Goal: Task Accomplishment & Management: Manage account settings

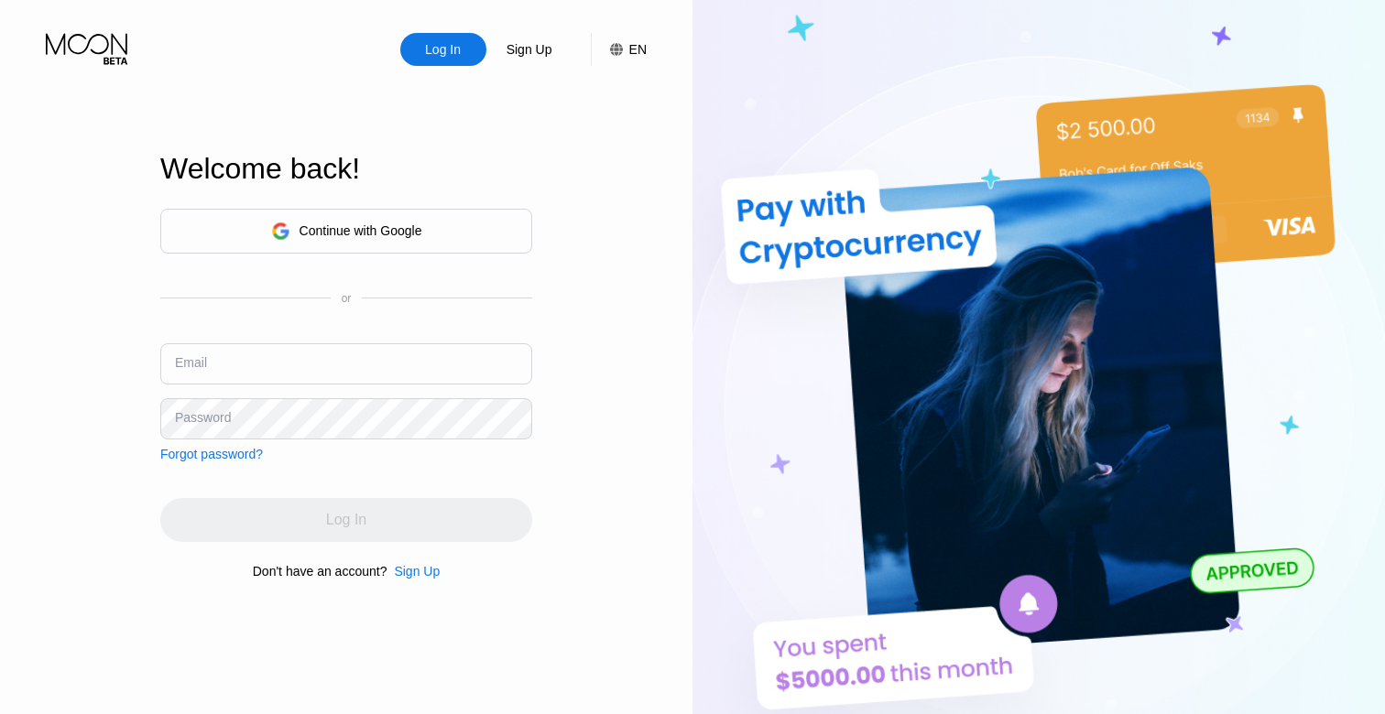
click at [309, 362] on input "text" at bounding box center [346, 363] width 372 height 41
paste input "[EMAIL_ADDRESS][DOMAIN_NAME]"
type input "[EMAIL_ADDRESS][DOMAIN_NAME]"
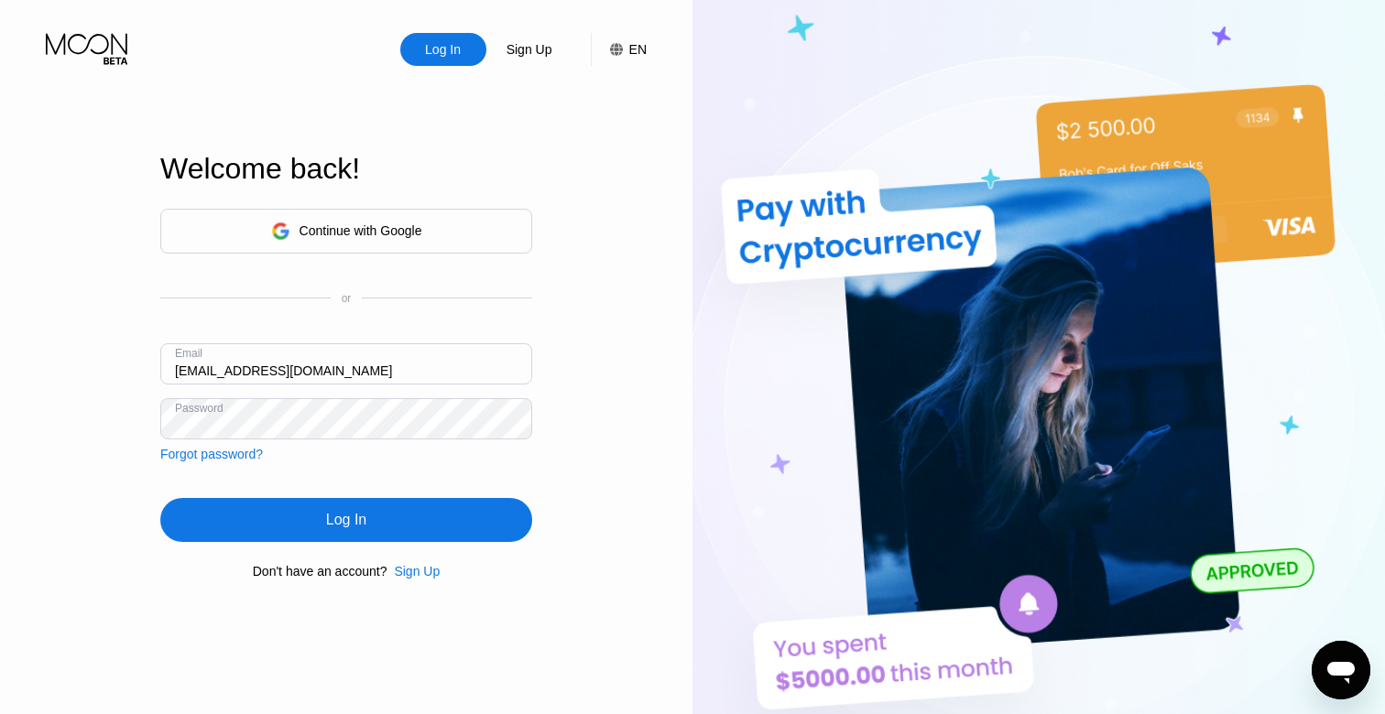
click at [320, 517] on div "Log In" at bounding box center [346, 520] width 372 height 44
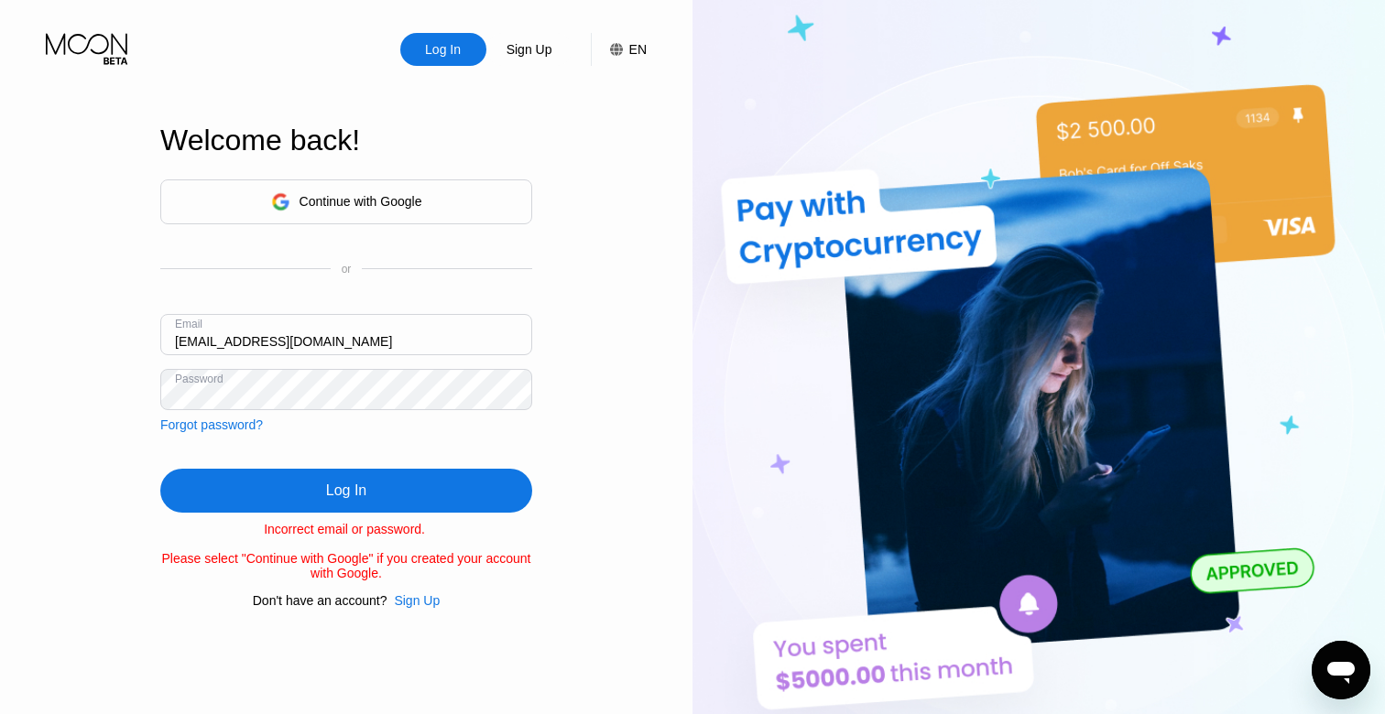
click at [310, 485] on div "Log In" at bounding box center [346, 491] width 372 height 44
click at [227, 428] on div "Forgot password?" at bounding box center [211, 425] width 103 height 15
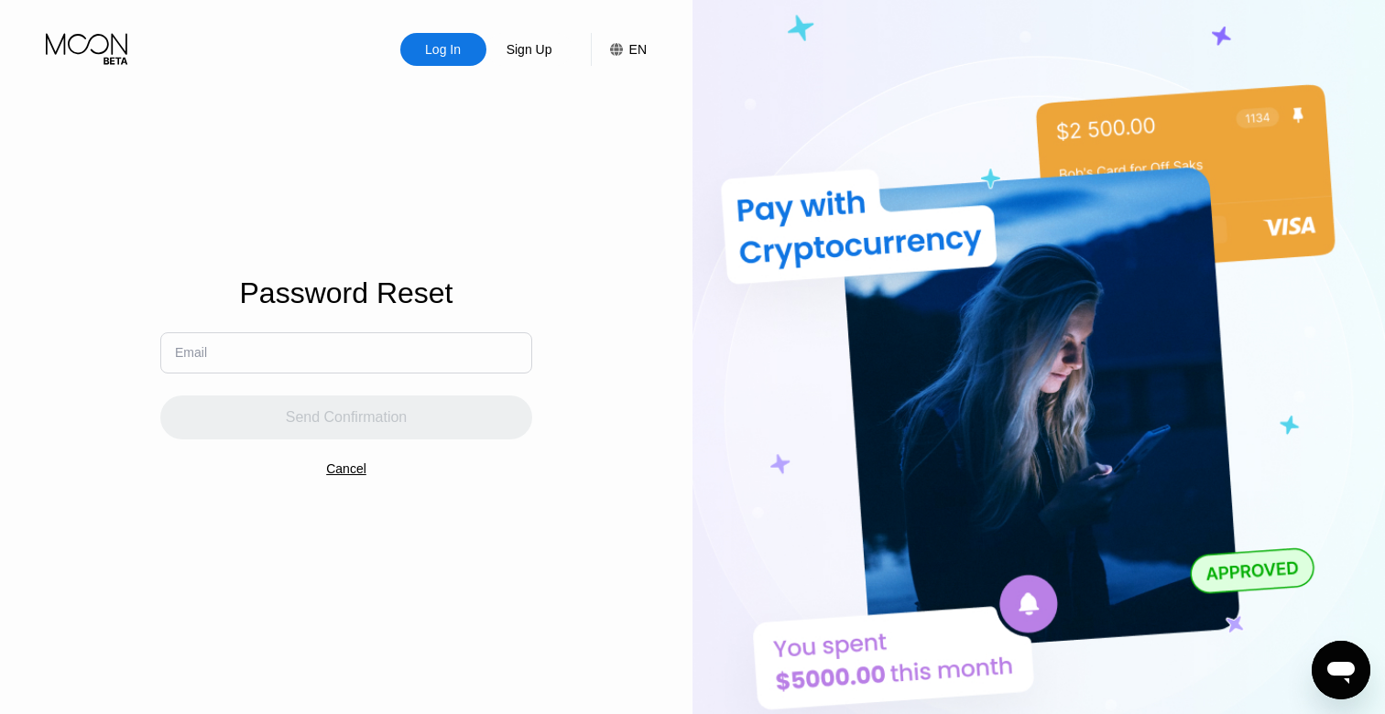
click at [272, 367] on input "text" at bounding box center [346, 352] width 372 height 41
paste input "[EMAIL_ADDRESS][DOMAIN_NAME]"
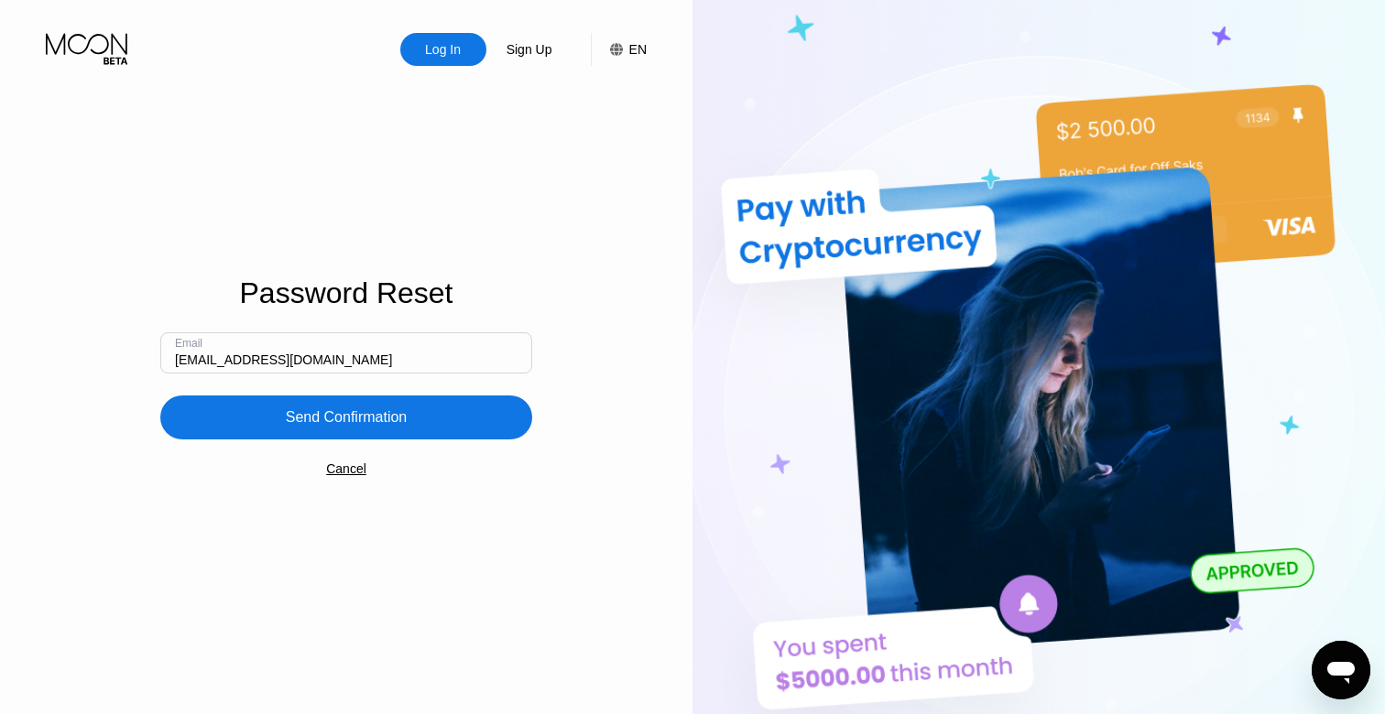
type input "[EMAIL_ADDRESS][DOMAIN_NAME]"
click at [365, 408] on div "Send Confirmation" at bounding box center [347, 417] width 122 height 18
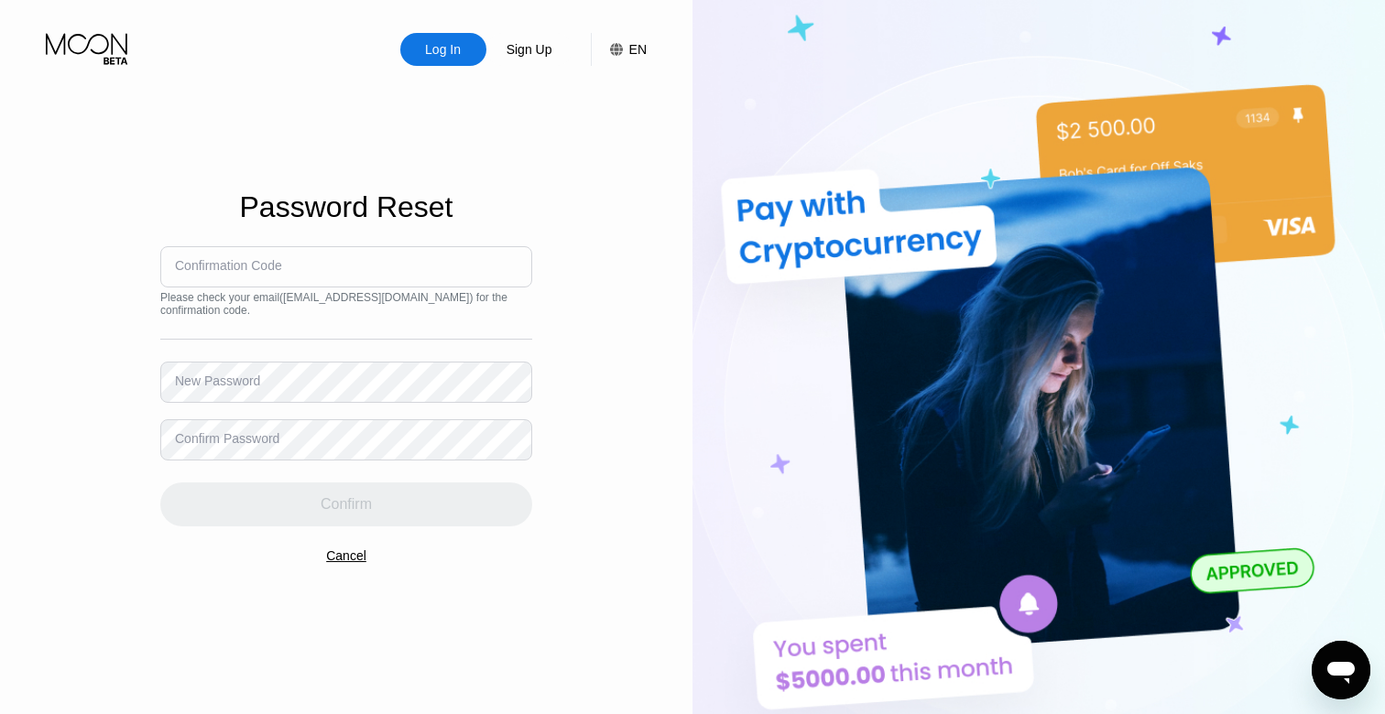
click at [282, 264] on div "Confirmation Code" at bounding box center [228, 265] width 107 height 15
click at [352, 272] on input at bounding box center [346, 266] width 372 height 41
paste input "141058"
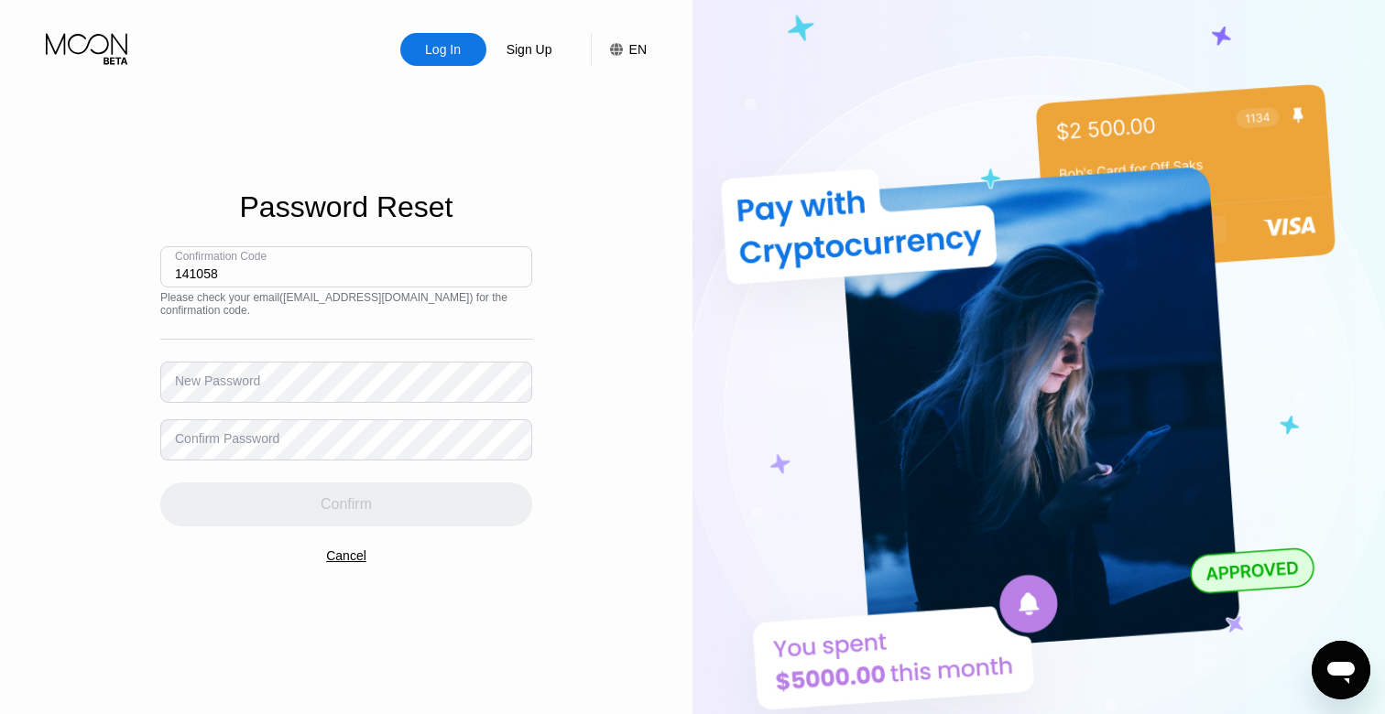
type input "141058"
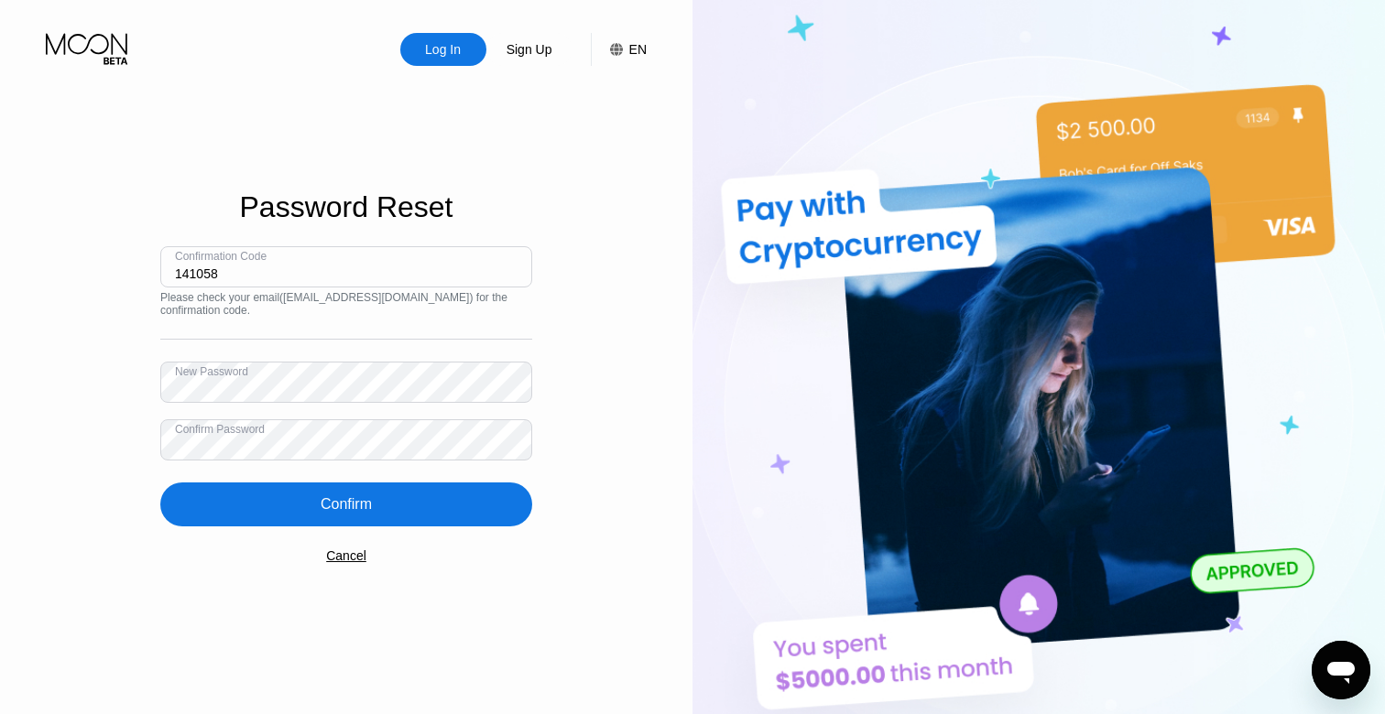
click at [249, 499] on div "Confirm" at bounding box center [346, 505] width 372 height 44
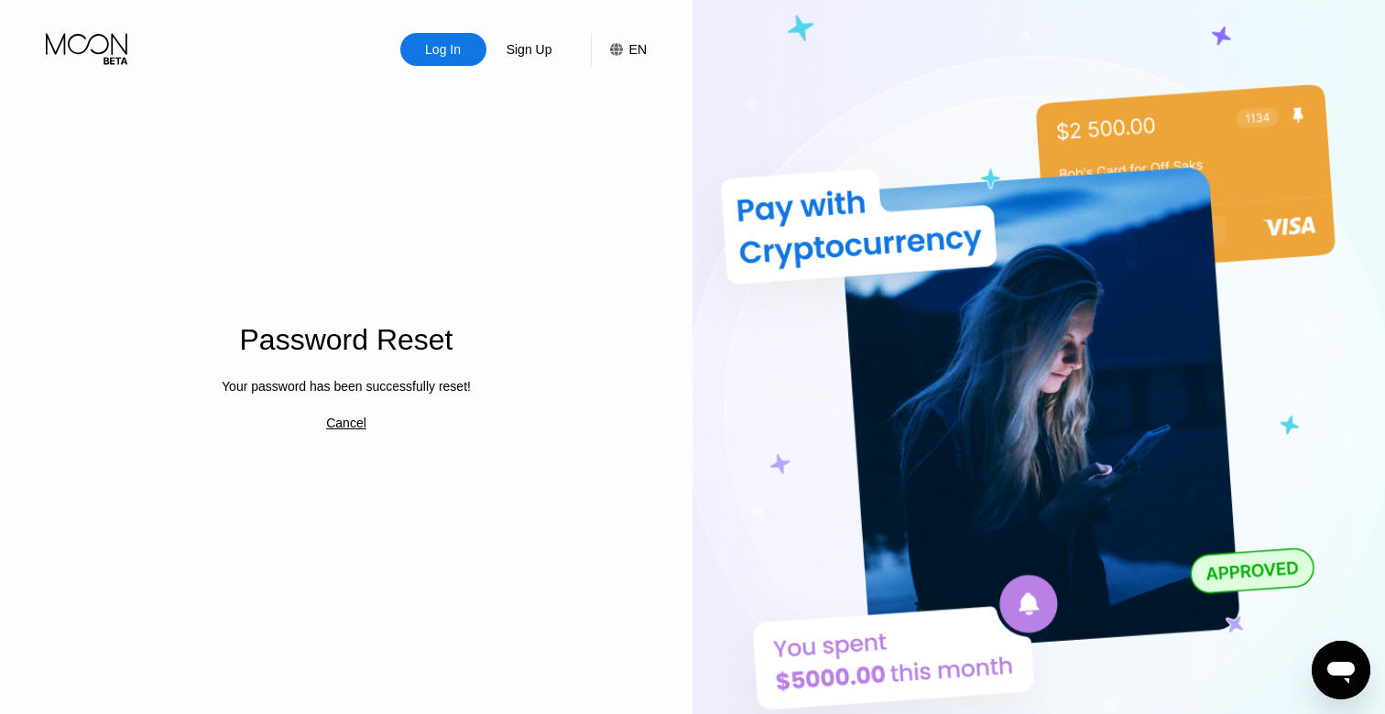
click at [437, 49] on div "Log In" at bounding box center [442, 49] width 39 height 18
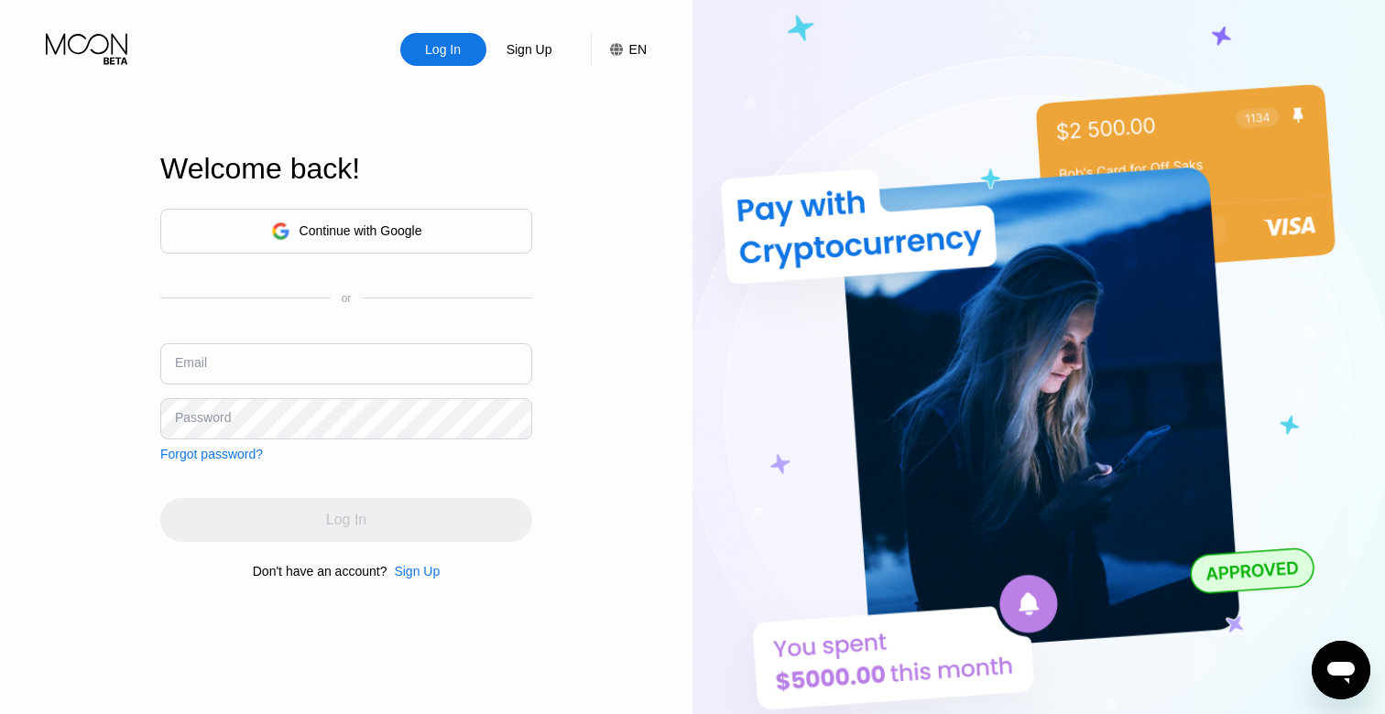
click at [281, 374] on input "text" at bounding box center [346, 363] width 372 height 41
click at [268, 362] on input "text" at bounding box center [346, 363] width 372 height 41
paste input "[EMAIL_ADDRESS][DOMAIN_NAME]"
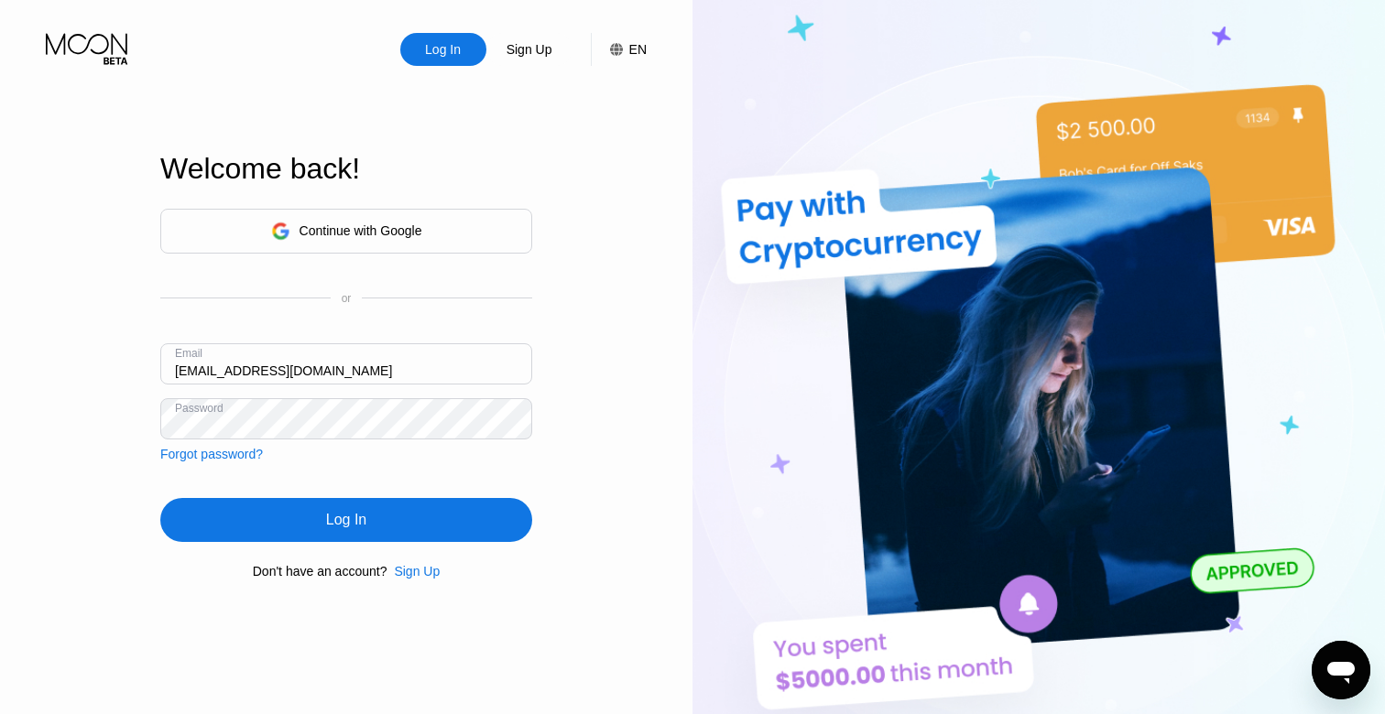
type input "[EMAIL_ADDRESS][DOMAIN_NAME]"
click at [292, 531] on div "Log In" at bounding box center [346, 520] width 372 height 44
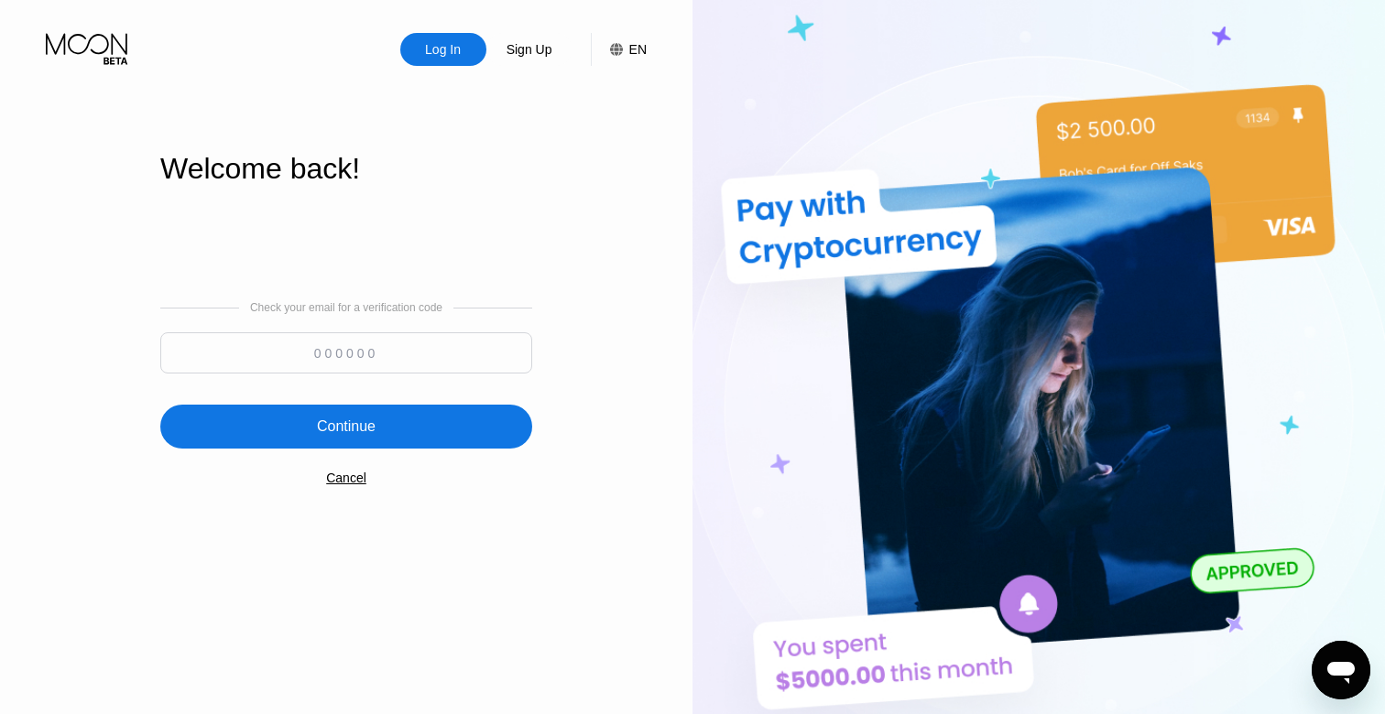
click at [216, 353] on input at bounding box center [346, 352] width 372 height 41
paste input "200748"
type input "200748"
click at [390, 442] on div "Continue" at bounding box center [346, 427] width 372 height 44
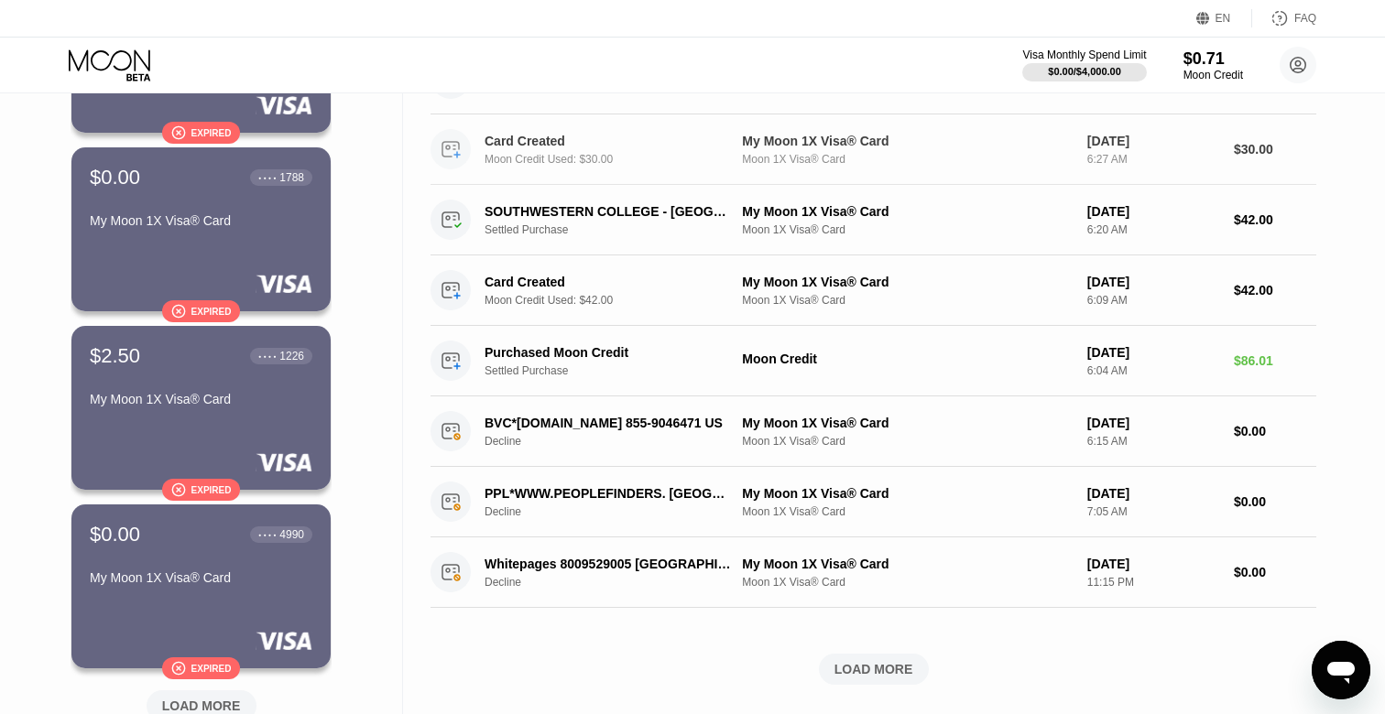
scroll to position [444, 0]
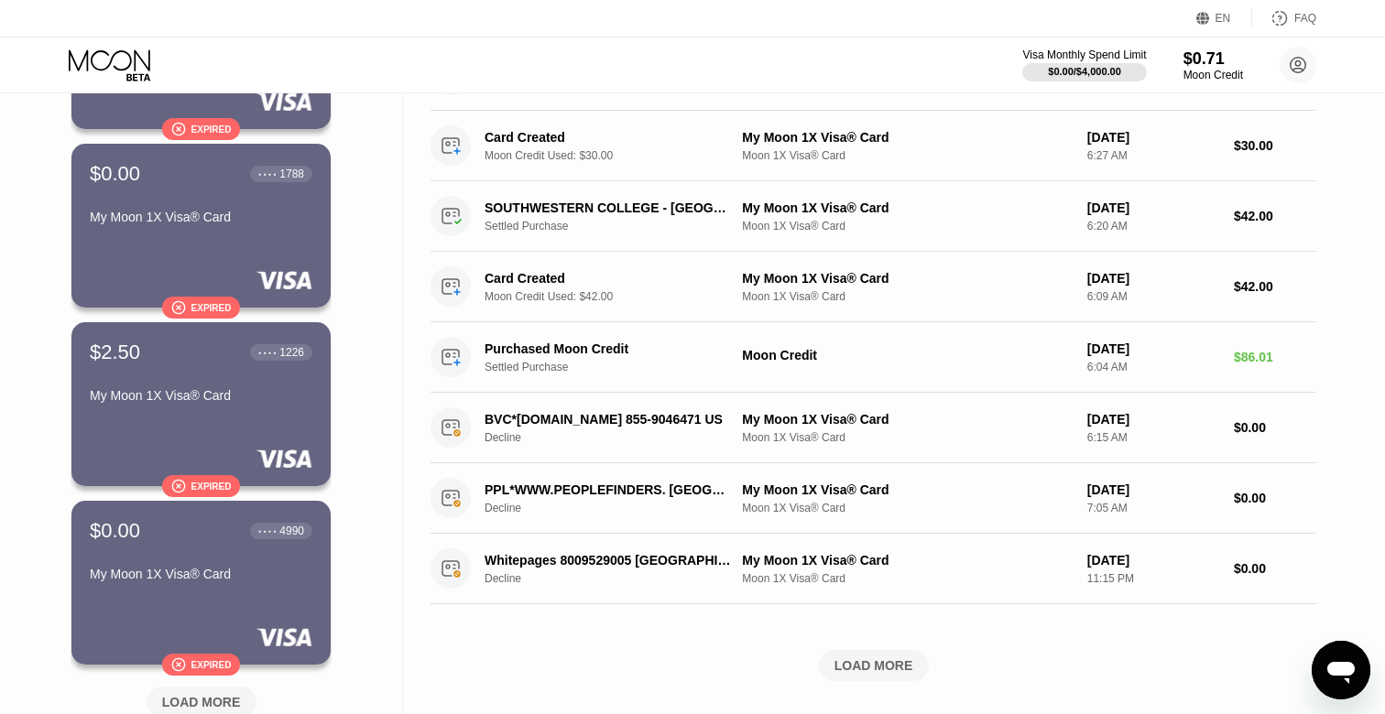
click at [885, 674] on div "LOAD MORE" at bounding box center [873, 666] width 79 height 16
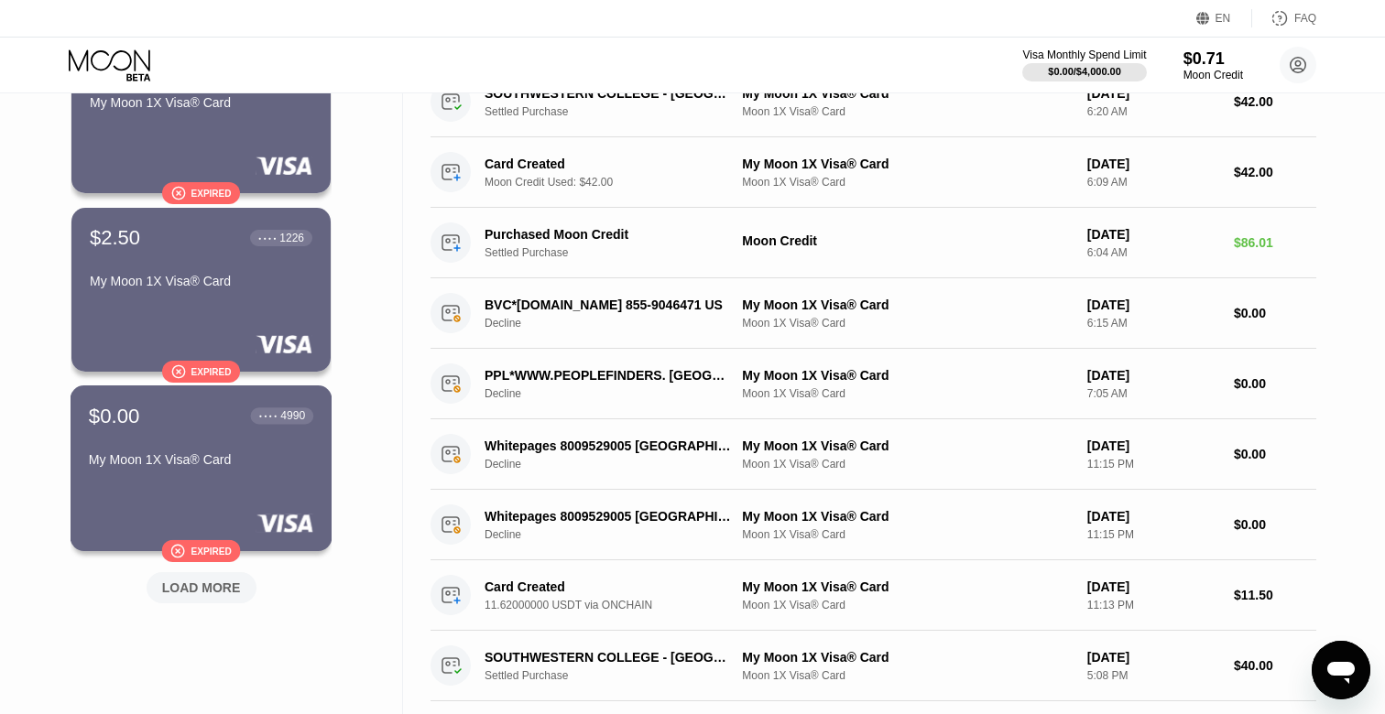
scroll to position [565, 0]
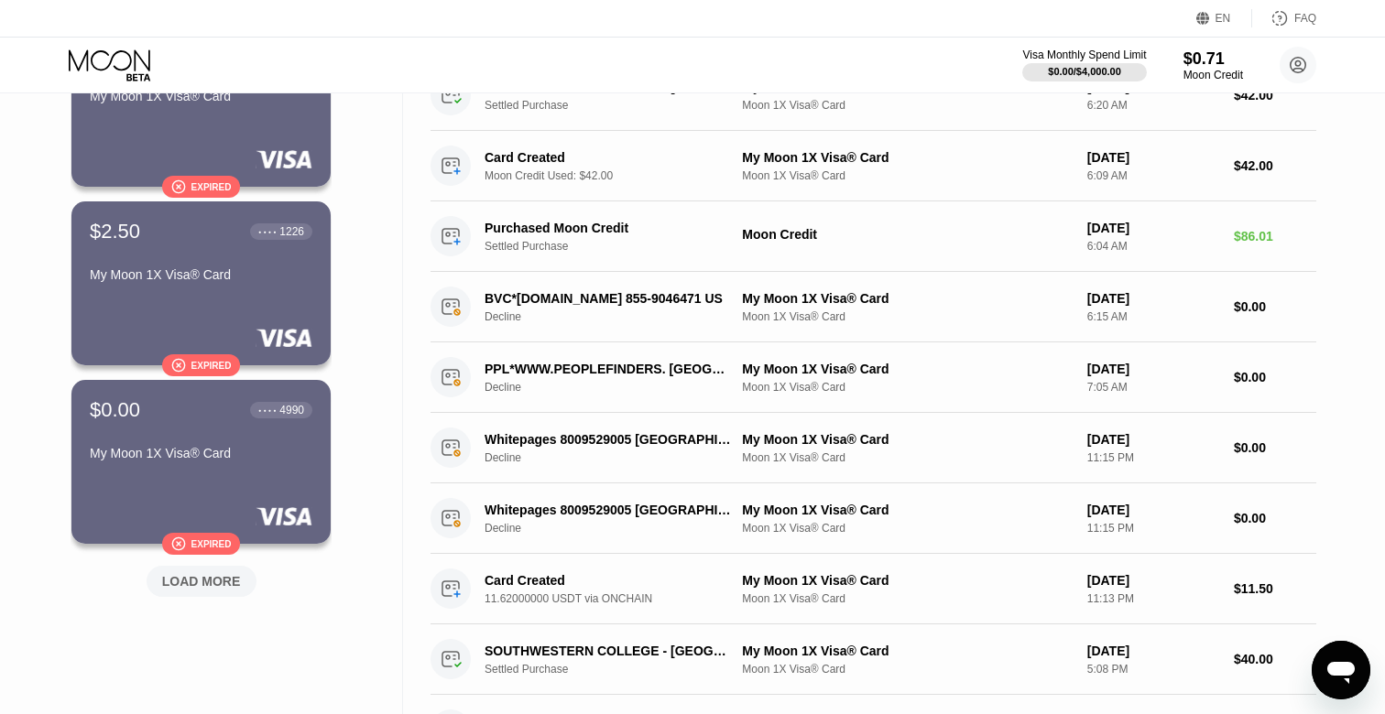
click at [210, 583] on div "LOAD MORE" at bounding box center [201, 581] width 79 height 16
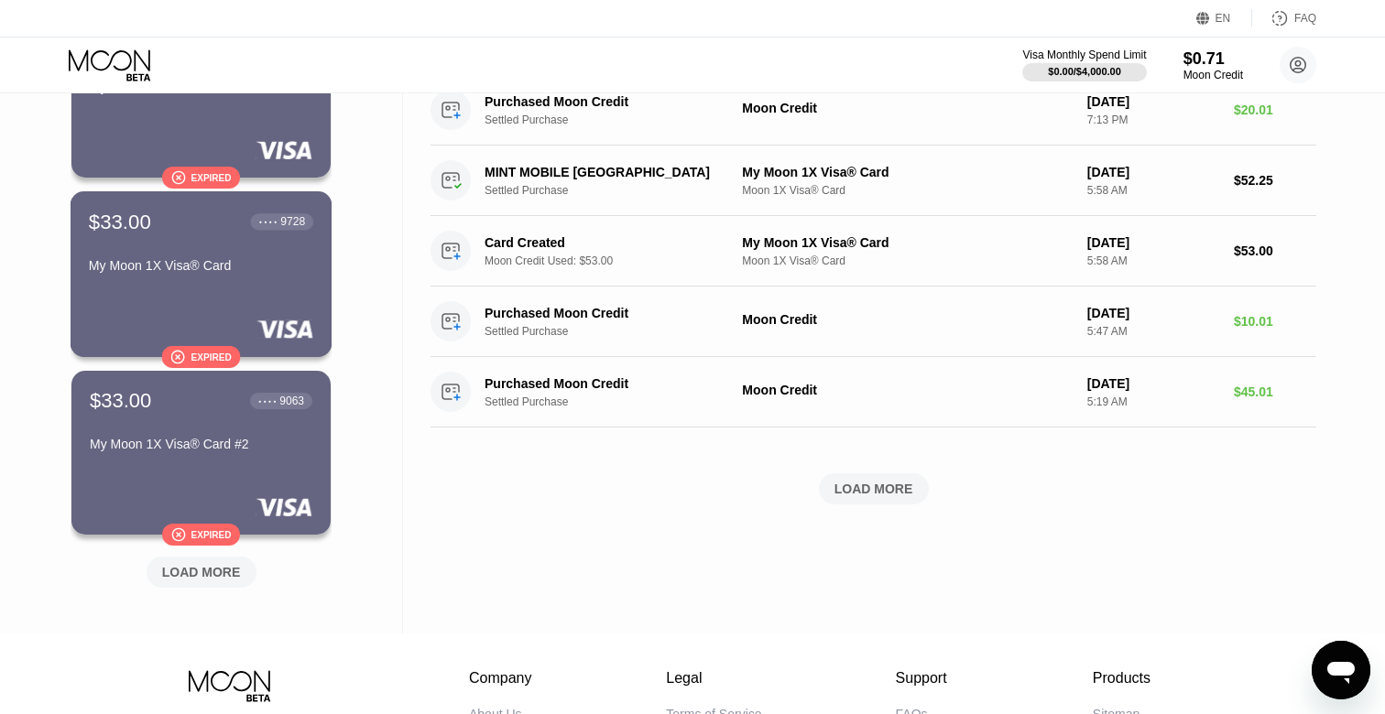
scroll to position [1587, 0]
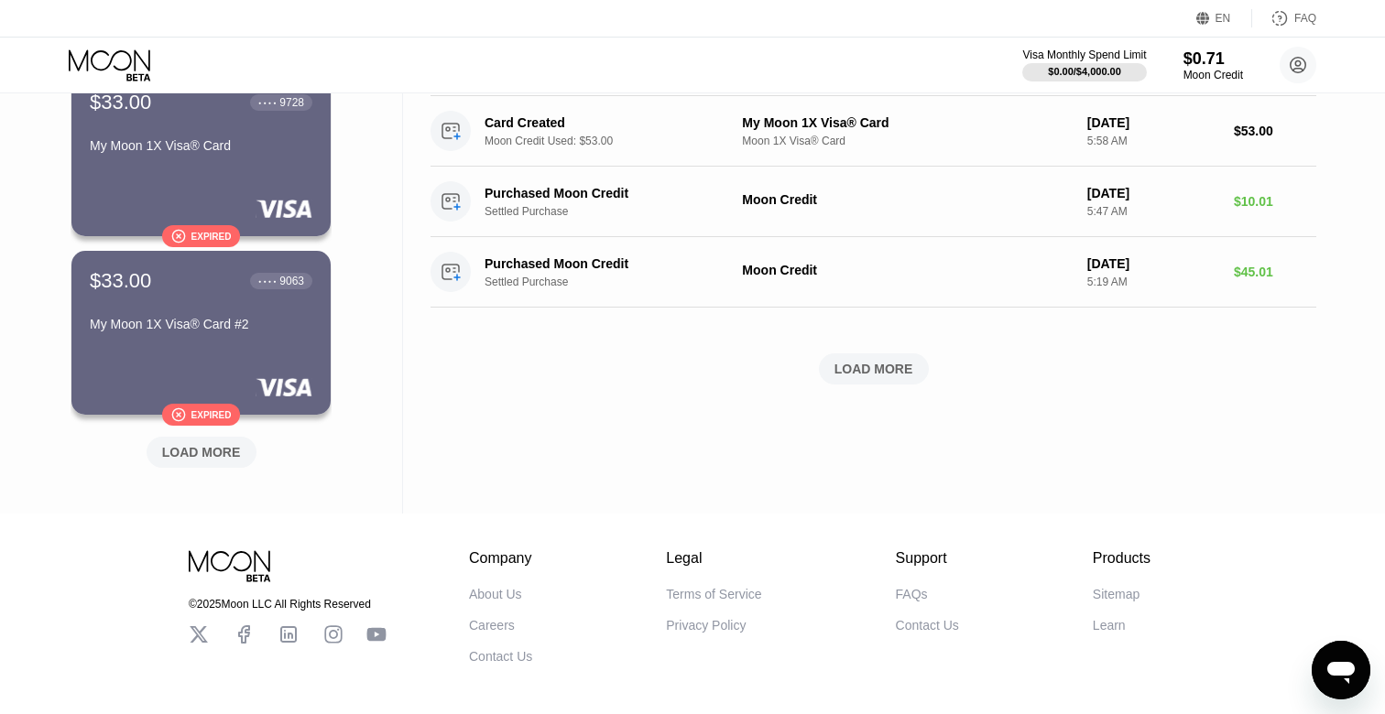
click at [196, 456] on div "LOAD MORE" at bounding box center [201, 452] width 79 height 16
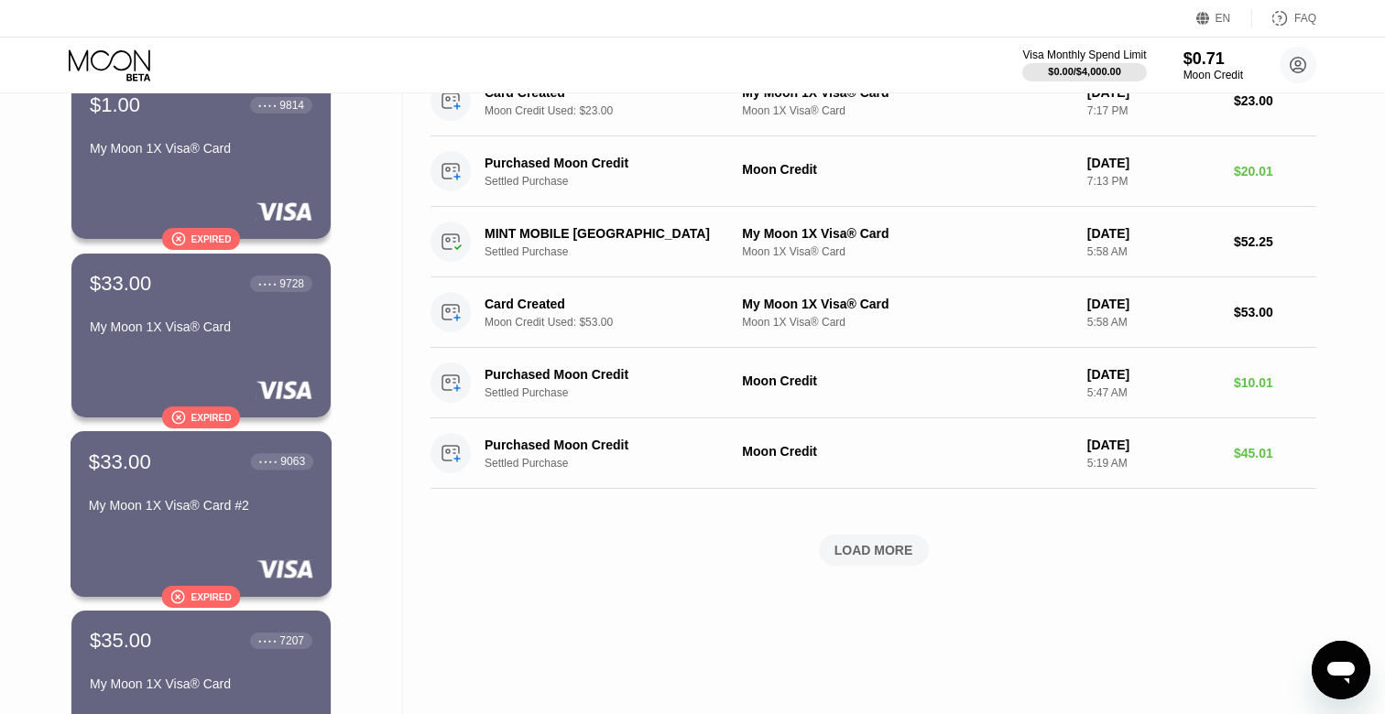
scroll to position [1428, 0]
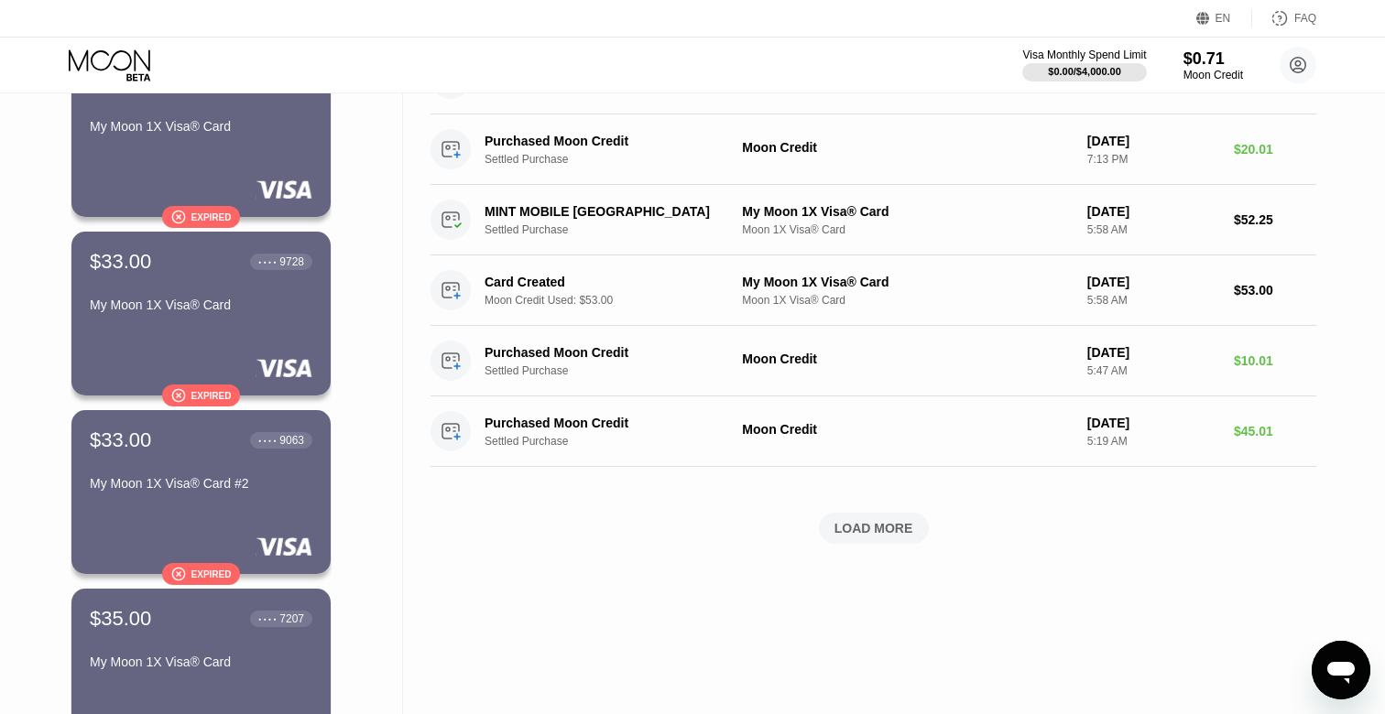
click at [877, 533] on div "LOAD MORE" at bounding box center [873, 528] width 79 height 16
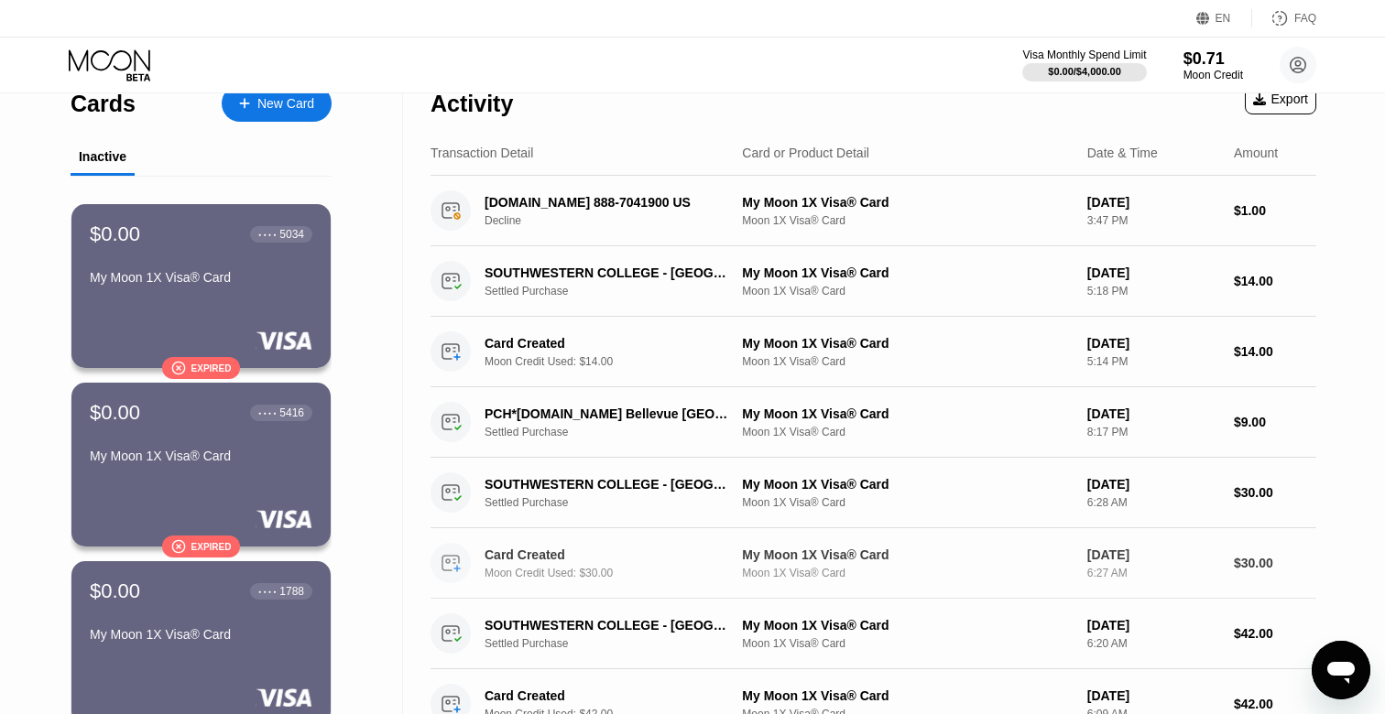
scroll to position [0, 0]
